Goal: Navigation & Orientation: Find specific page/section

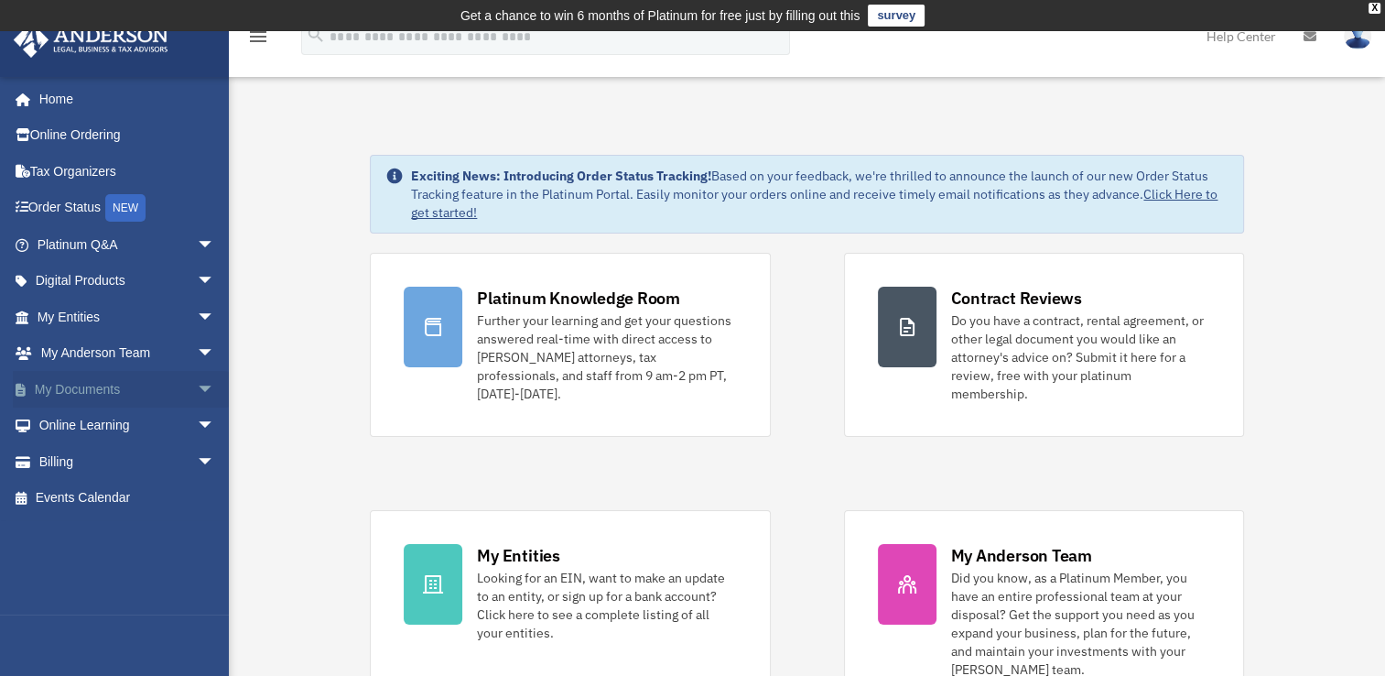
click at [197, 390] on span "arrow_drop_down" at bounding box center [215, 390] width 37 height 38
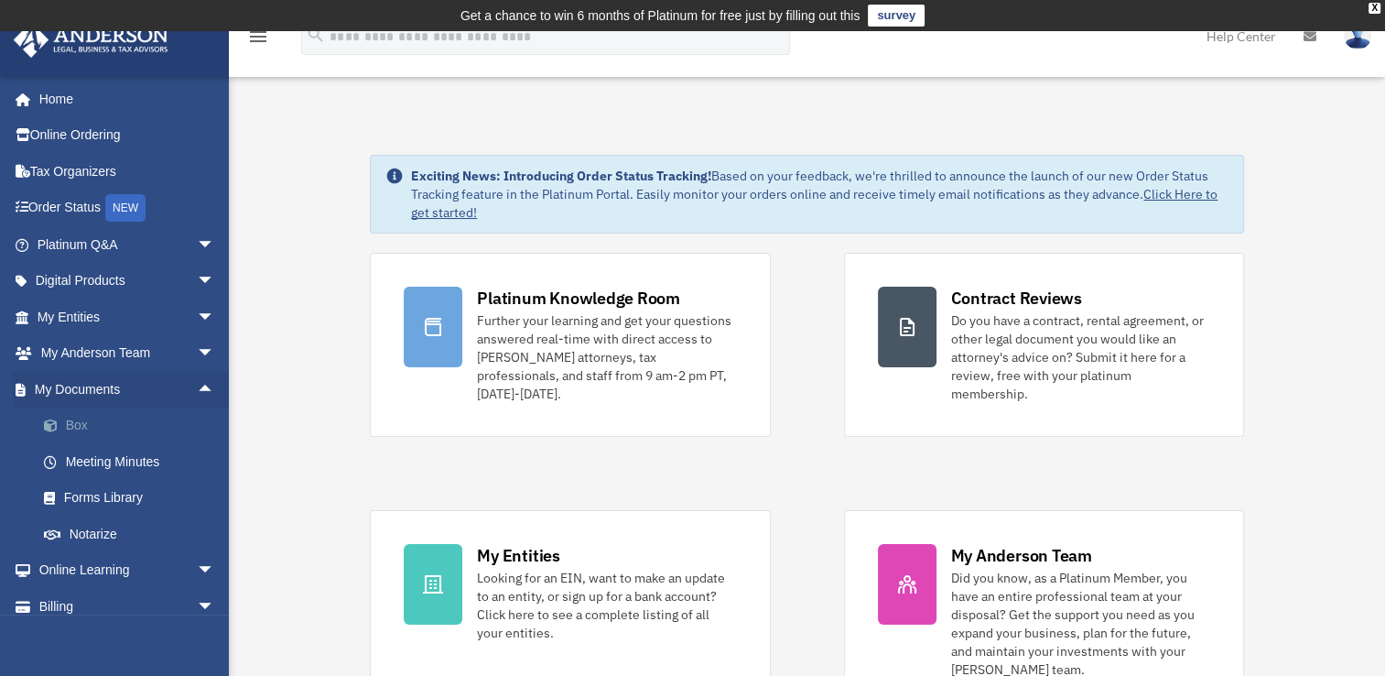
click at [70, 428] on link "Box" at bounding box center [134, 425] width 217 height 37
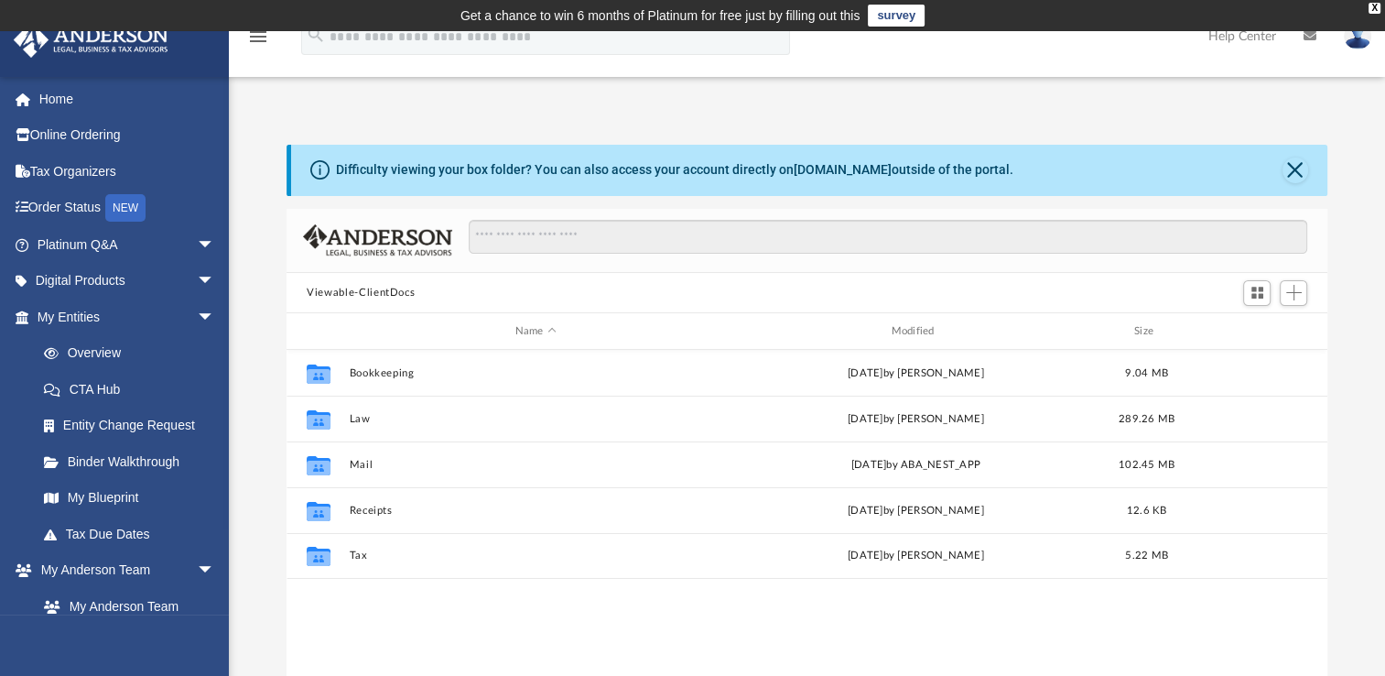
scroll to position [402, 1025]
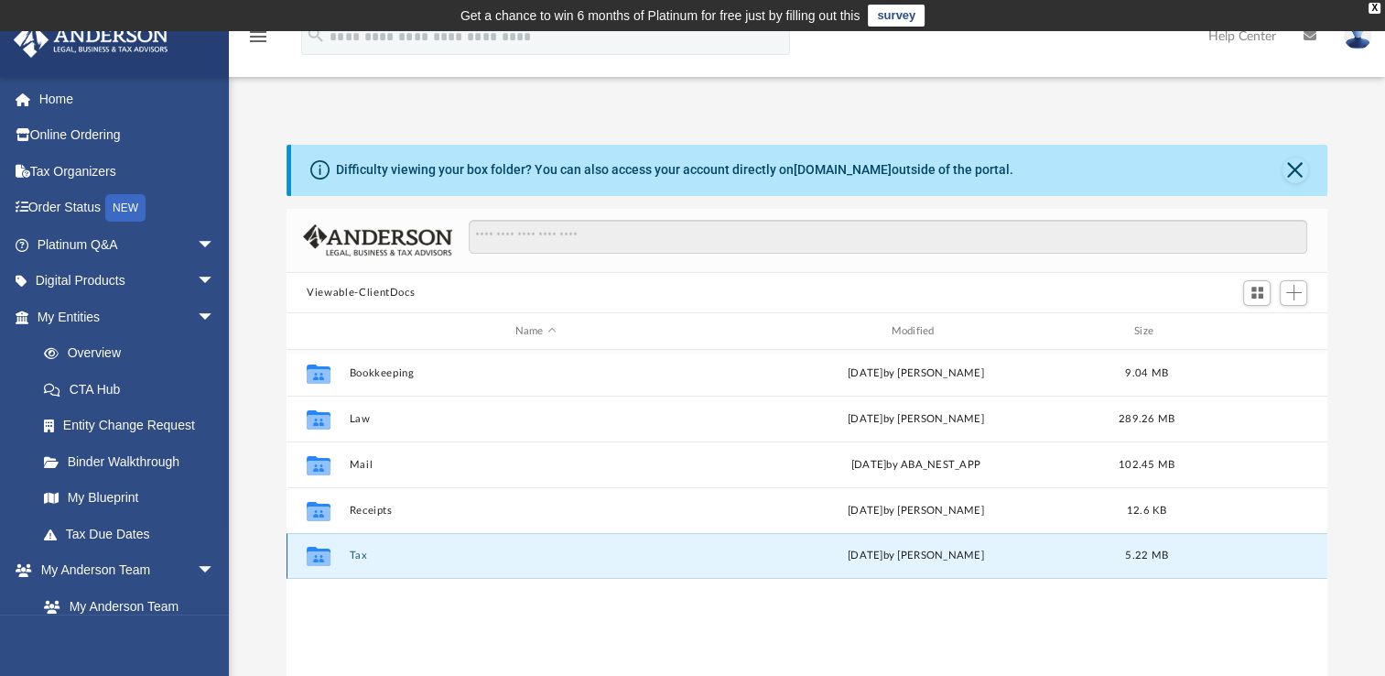
click at [351, 556] on button "Tax" at bounding box center [536, 555] width 373 height 12
click at [856, 558] on div "[DATE] by [PERSON_NAME]" at bounding box center [916, 555] width 373 height 16
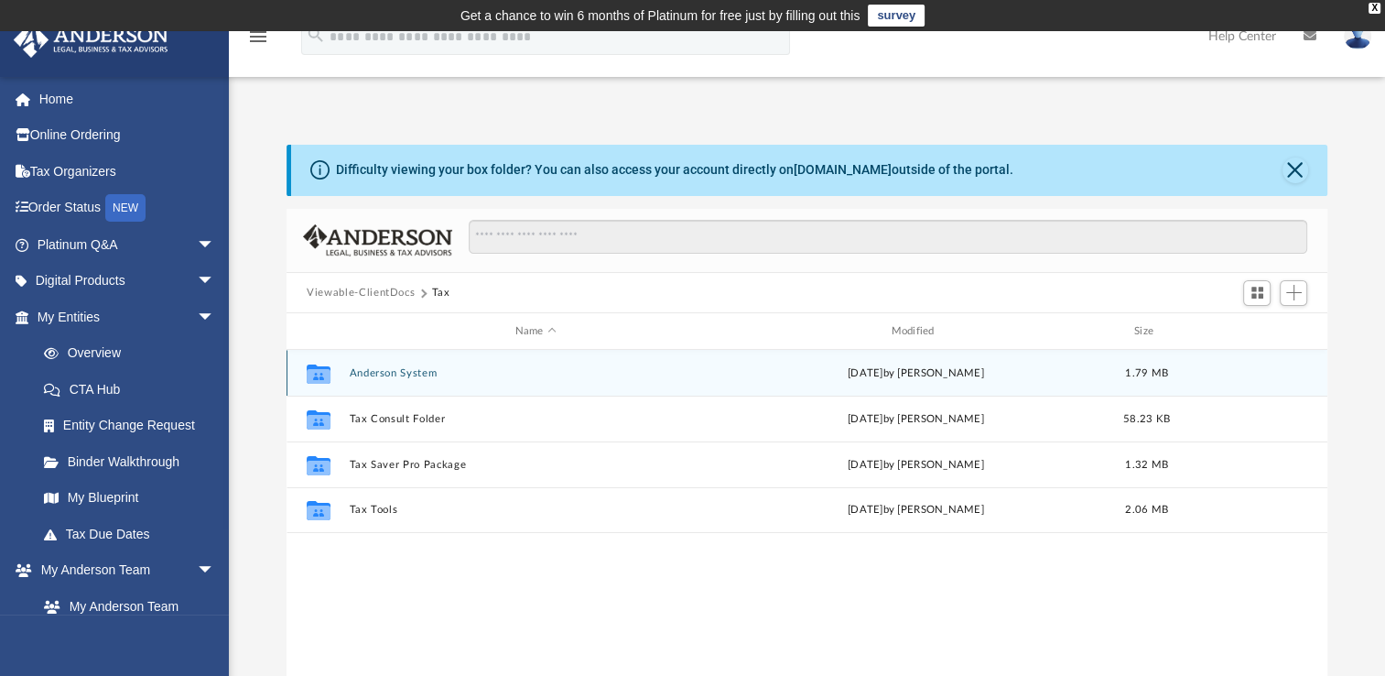
click at [396, 379] on div "Collaborated Folder Anderson System Mon Aug 25 2025 by Tameka Fulton 1.79 MB" at bounding box center [807, 373] width 1041 height 46
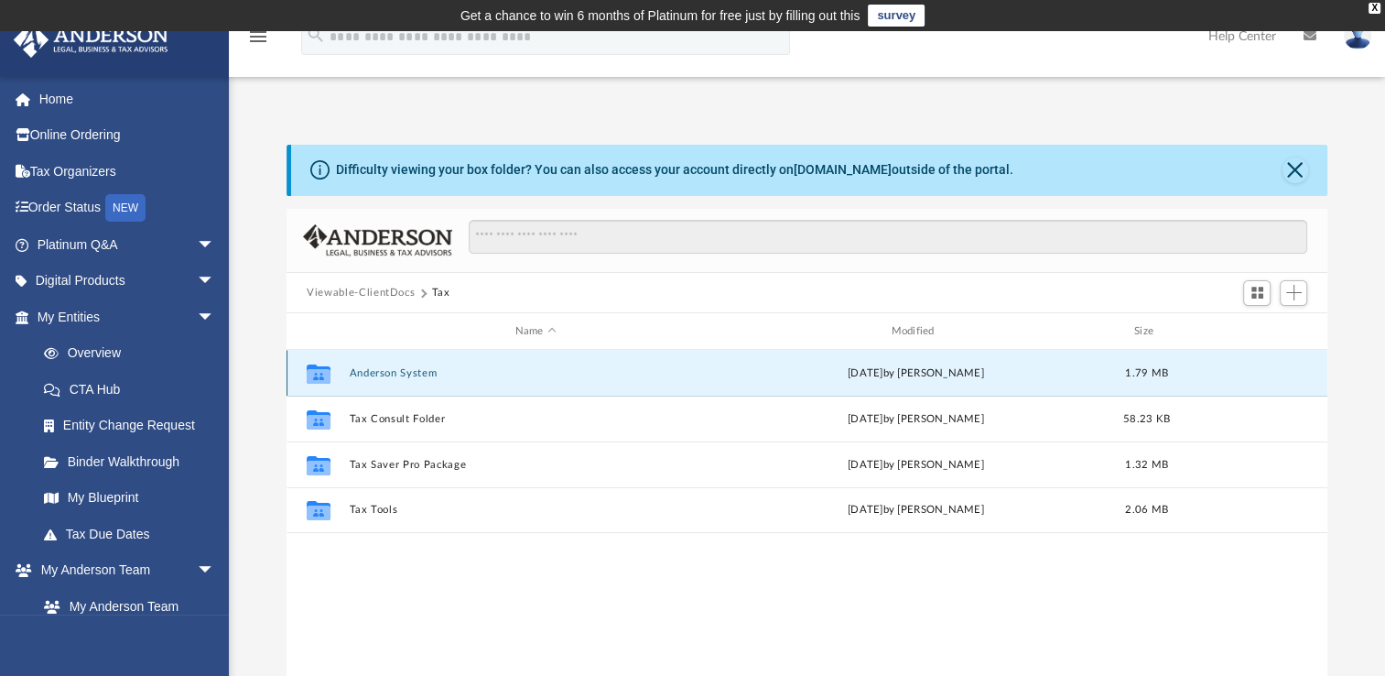
click at [599, 377] on button "Anderson System" at bounding box center [536, 373] width 373 height 12
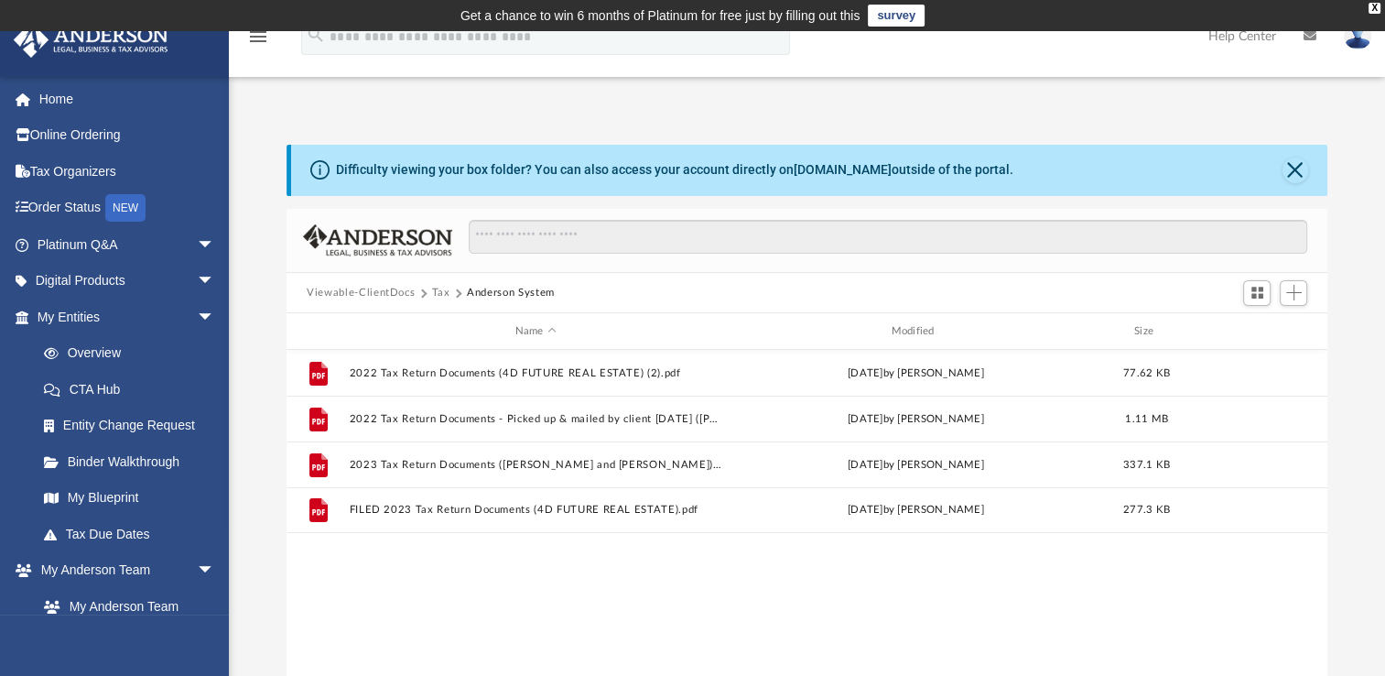
click at [367, 289] on button "Viewable-ClientDocs" at bounding box center [361, 293] width 108 height 16
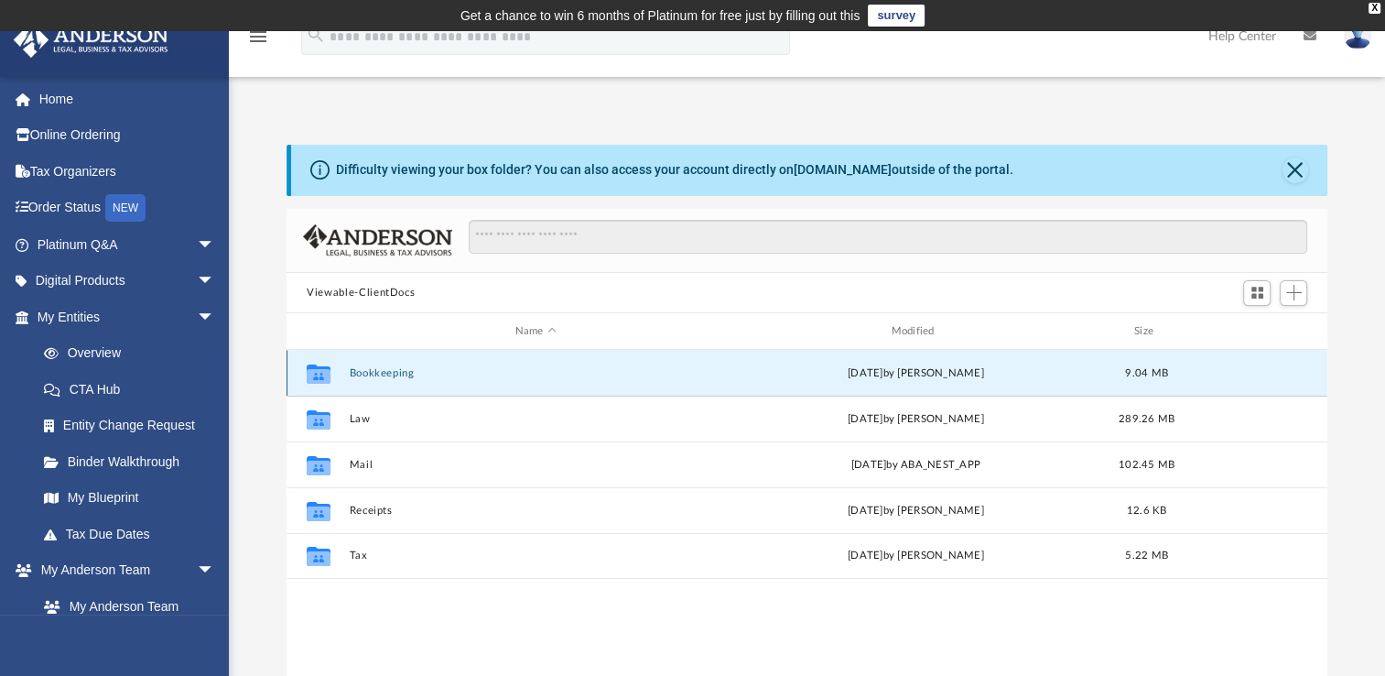
click at [397, 372] on button "Bookkeeping" at bounding box center [536, 373] width 373 height 12
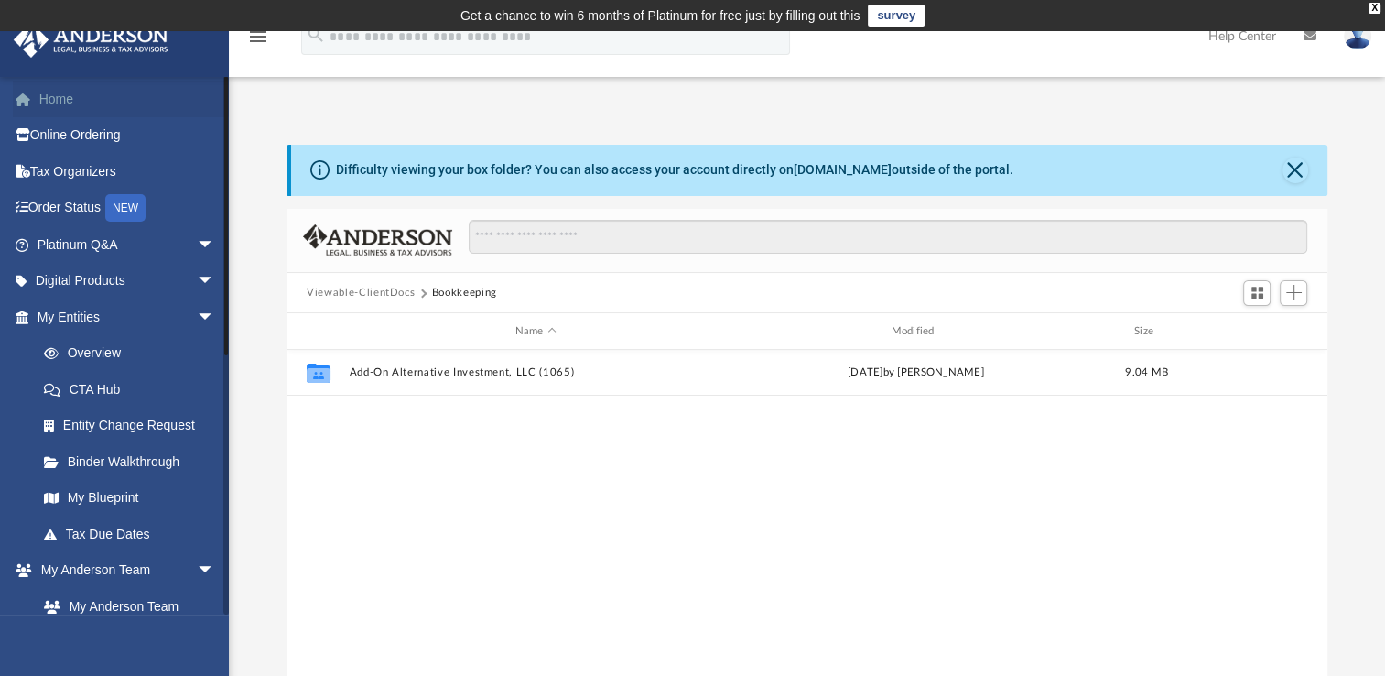
click at [66, 101] on link "Home" at bounding box center [128, 99] width 230 height 37
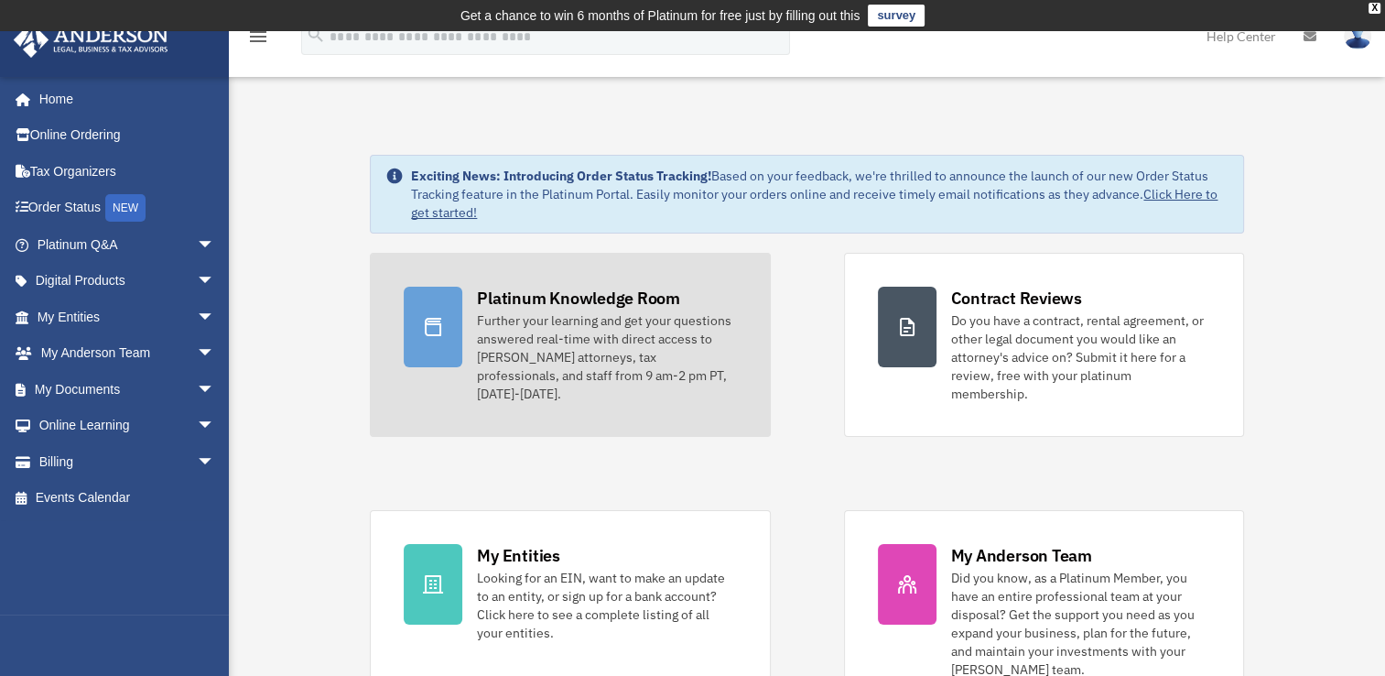
drag, startPoint x: 569, startPoint y: 298, endPoint x: 608, endPoint y: 310, distance: 41.1
click at [569, 298] on div "Platinum Knowledge Room" at bounding box center [578, 298] width 203 height 23
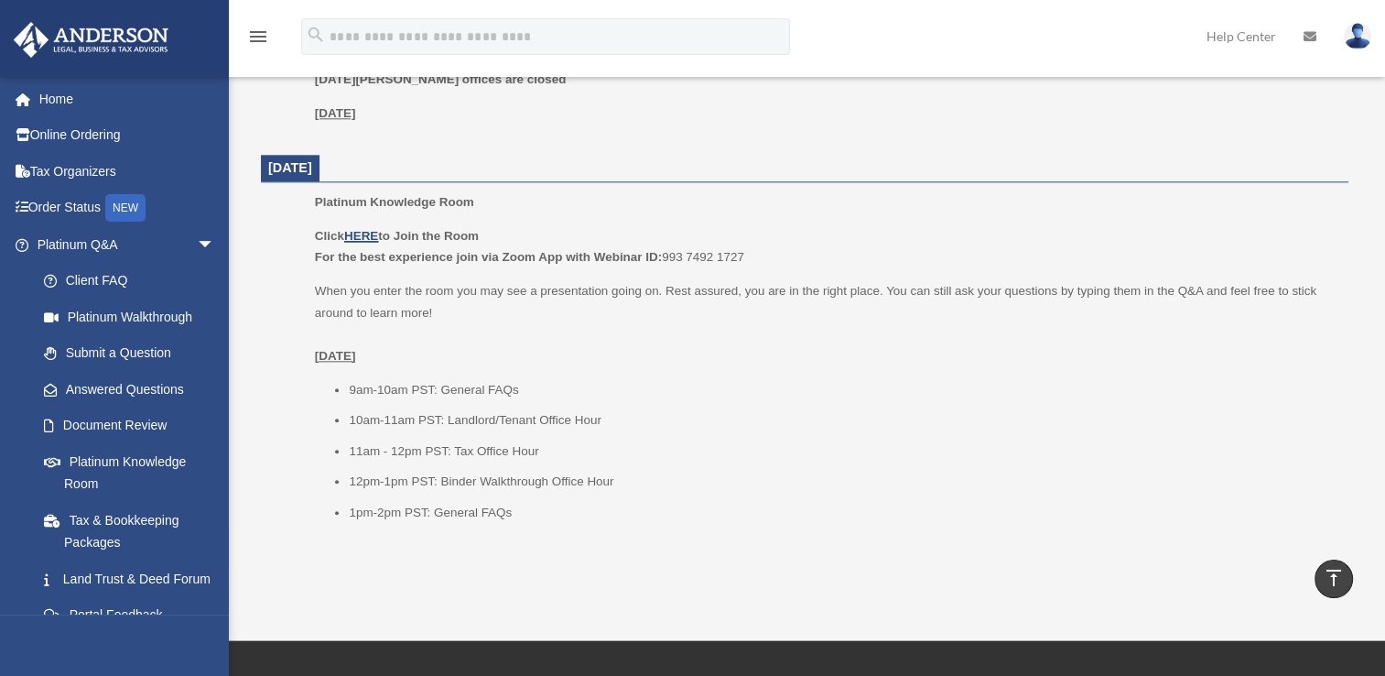
scroll to position [2147, 0]
